Goal: Find specific page/section: Locate a particular part of the current website

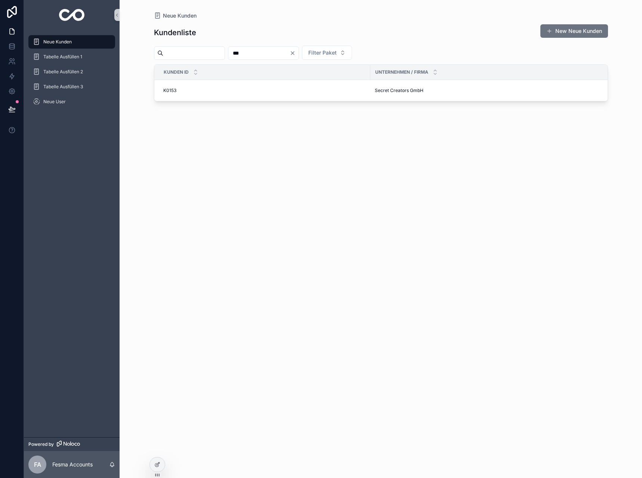
click at [200, 51] on input "scrollable content" at bounding box center [193, 53] width 61 height 10
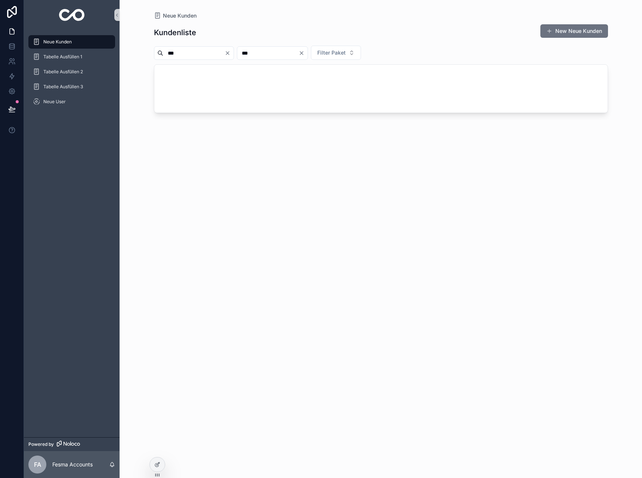
type input "***"
click at [305, 53] on icon "Clear" at bounding box center [302, 53] width 6 height 6
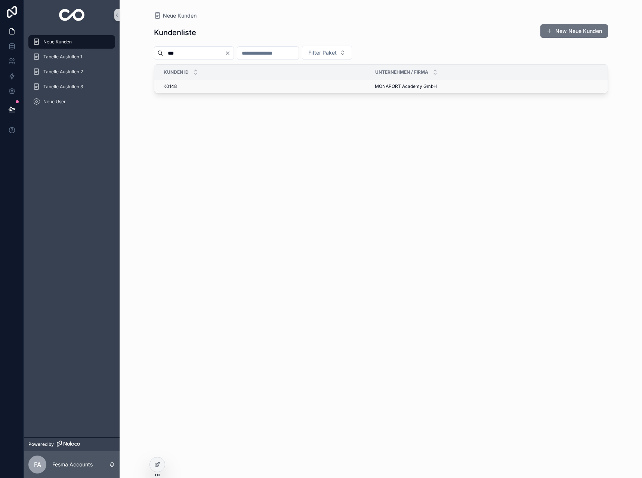
click at [394, 87] on span "MONAPORT Academy GmbH" at bounding box center [406, 86] width 62 height 6
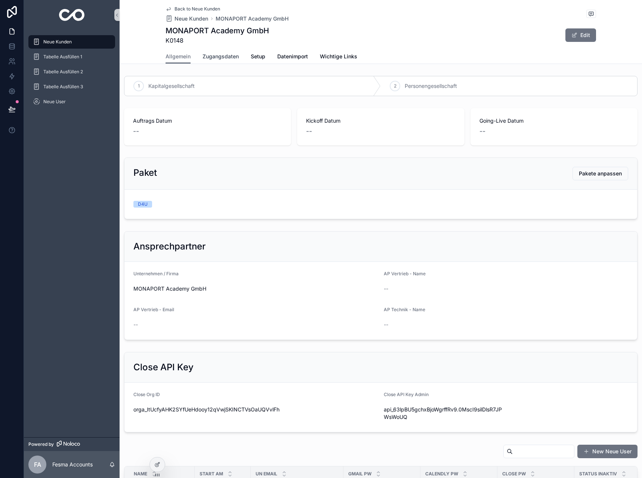
click at [227, 56] on span "Zugangsdaten" at bounding box center [221, 56] width 36 height 7
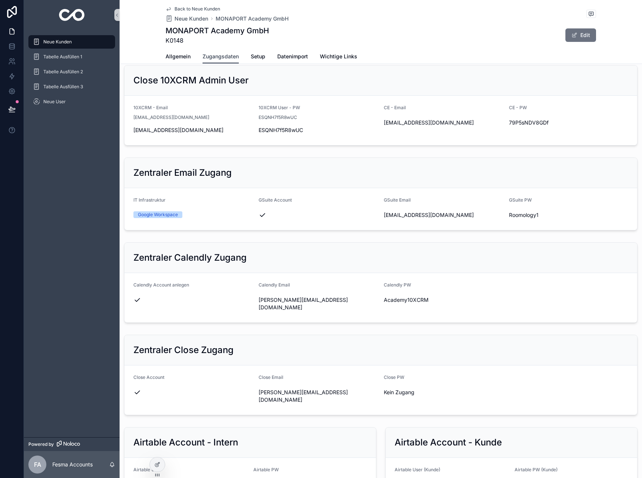
scroll to position [187, 0]
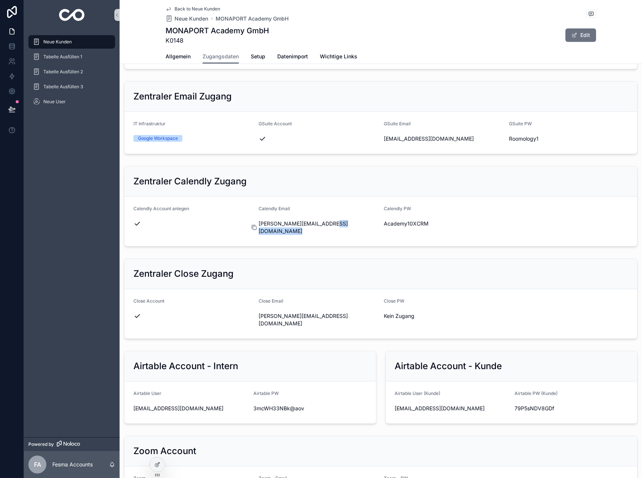
drag, startPoint x: 340, startPoint y: 224, endPoint x: 262, endPoint y: 221, distance: 78.6
click at [262, 221] on div "[PERSON_NAME][EMAIL_ADDRESS][DOMAIN_NAME]" at bounding box center [318, 227] width 119 height 15
click at [253, 226] on icon "scrollable content" at bounding box center [254, 227] width 3 height 3
drag, startPoint x: 383, startPoint y: 225, endPoint x: 397, endPoint y: 224, distance: 14.2
click at [397, 224] on div "Academy10XCRM" at bounding box center [443, 223] width 119 height 7
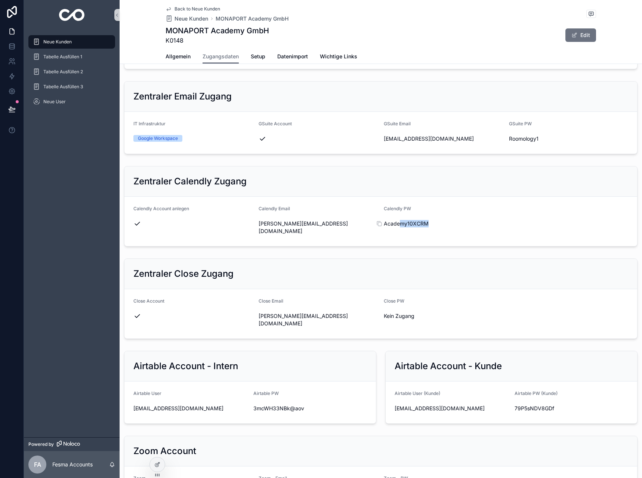
click at [432, 225] on span "Academy10XCRM" at bounding box center [443, 223] width 119 height 7
drag, startPoint x: 432, startPoint y: 224, endPoint x: 382, endPoint y: 220, distance: 50.2
click at [384, 220] on span "Academy10XCRM" at bounding box center [443, 223] width 119 height 7
copy span "Academy10XCRM"
